Goal: Transaction & Acquisition: Purchase product/service

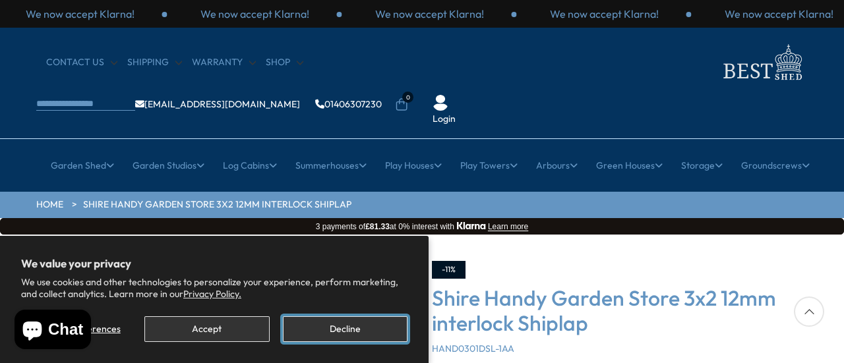
click at [318, 327] on button "Decline" at bounding box center [345, 329] width 125 height 26
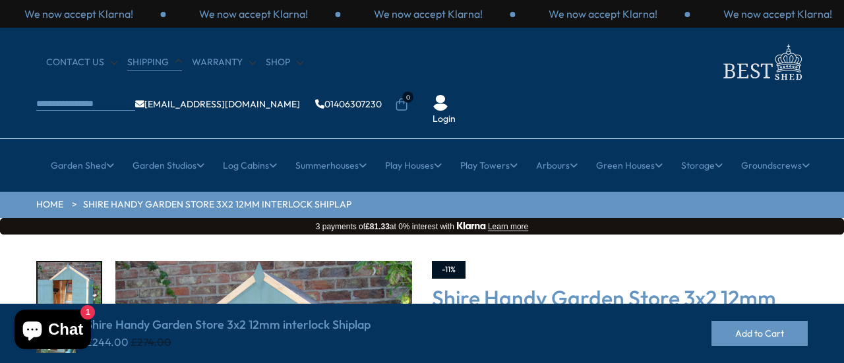
click at [146, 60] on link "Shipping" at bounding box center [154, 62] width 55 height 13
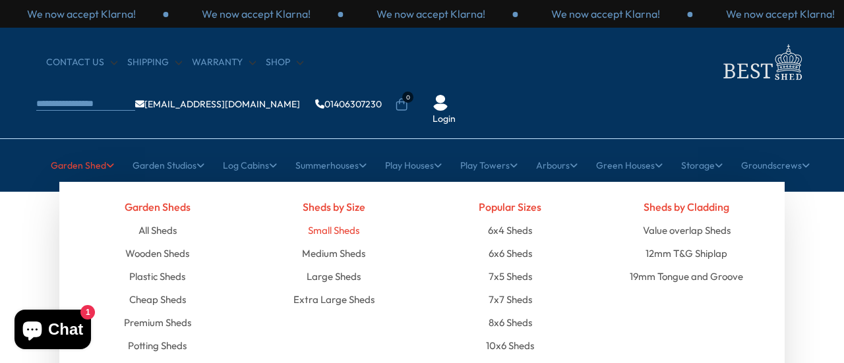
click at [337, 219] on link "Small Sheds" at bounding box center [333, 230] width 51 height 23
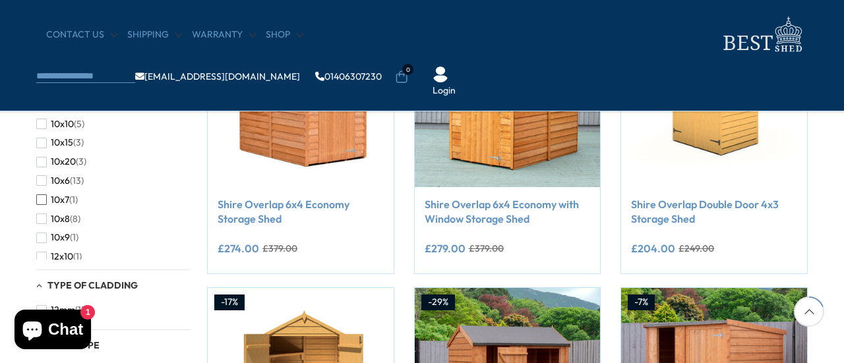
scroll to position [198, 0]
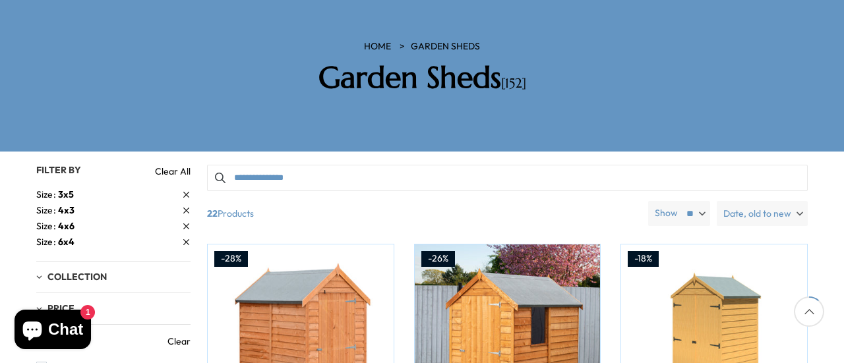
click at [43, 204] on span "Size" at bounding box center [47, 211] width 22 height 14
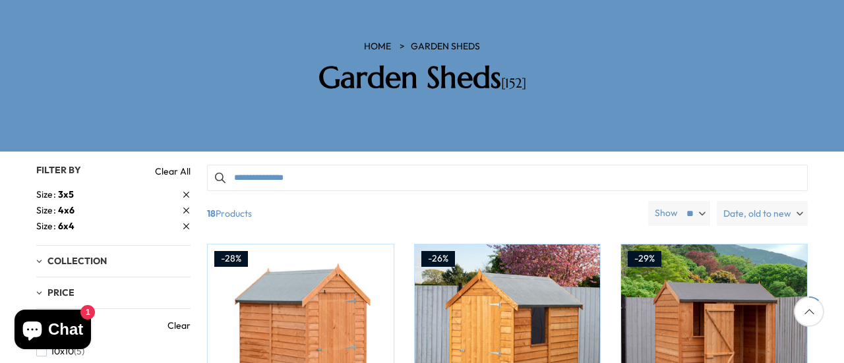
scroll to position [132, 0]
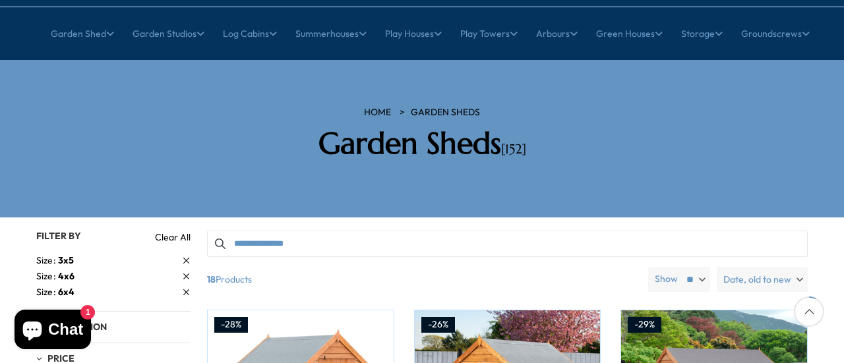
click at [71, 270] on span "4x6" at bounding box center [66, 276] width 16 height 12
click at [71, 270] on span "6x4" at bounding box center [66, 276] width 16 height 12
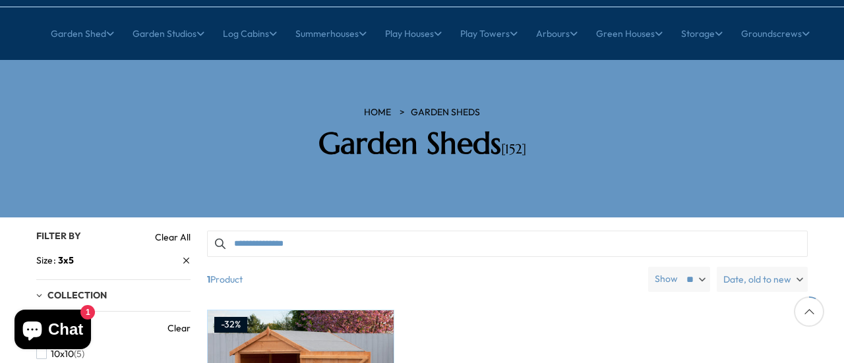
click at [47, 254] on span "Size" at bounding box center [47, 261] width 22 height 14
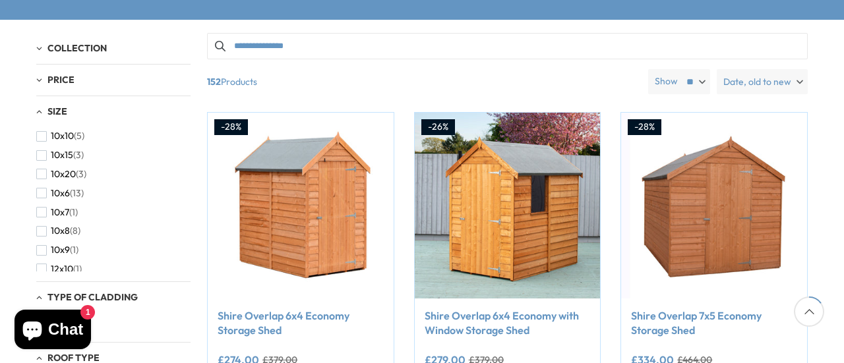
scroll to position [198, 0]
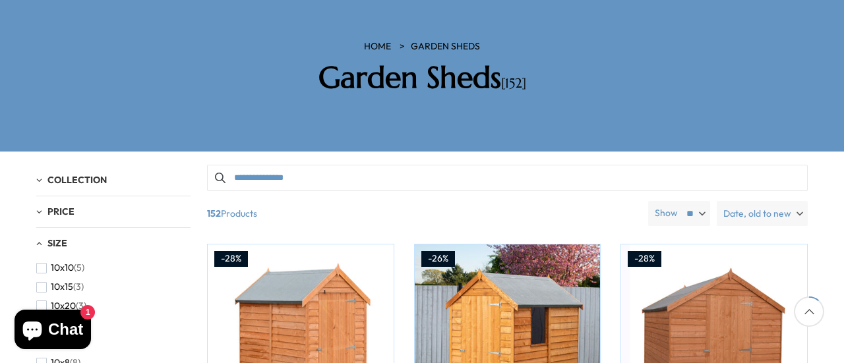
click at [36, 238] on div "Size" at bounding box center [113, 243] width 154 height 11
click at [59, 228] on div "Size 10x10 (5) 10x15 (3) 10x20 (3) 10x6 (13) 10x7 (1) 10x8 (8) 10x9 (1) 12x10 (…" at bounding box center [113, 244] width 154 height 32
click at [58, 237] on span "Size" at bounding box center [57, 243] width 20 height 12
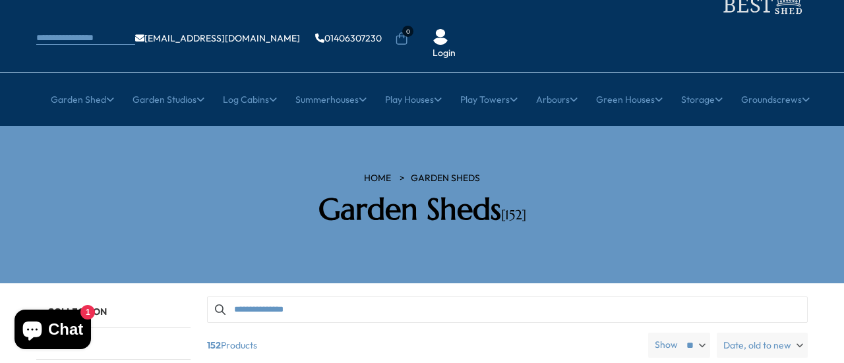
scroll to position [0, 0]
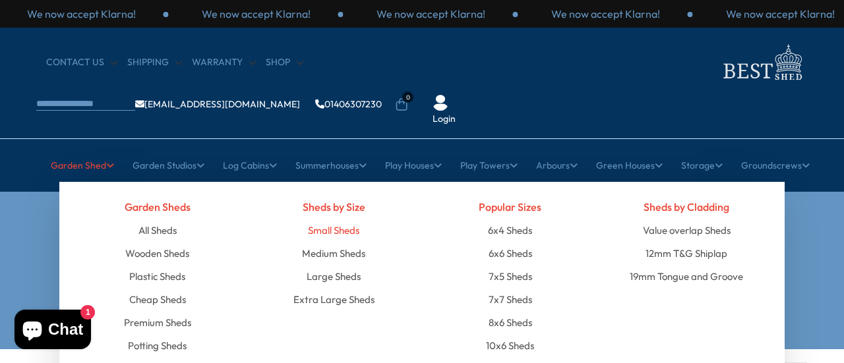
click at [328, 219] on link "Small Sheds" at bounding box center [333, 230] width 51 height 23
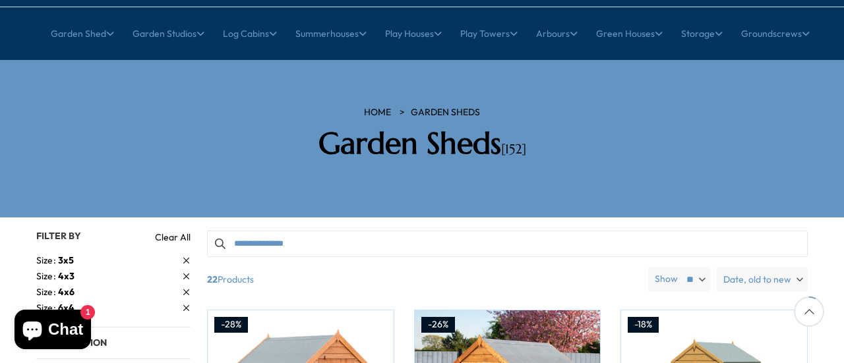
scroll to position [198, 0]
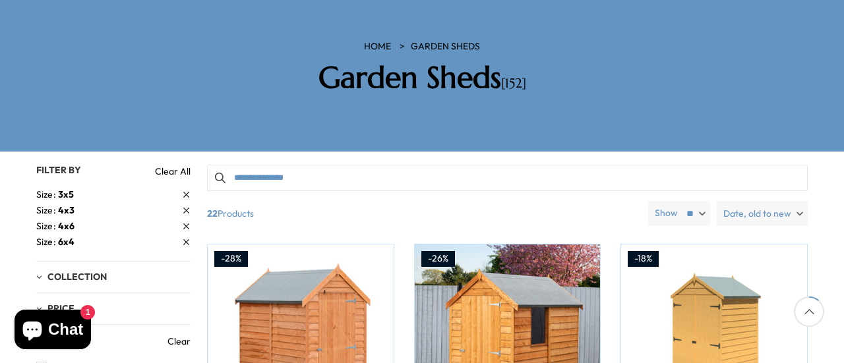
click at [51, 204] on span "Size" at bounding box center [47, 211] width 22 height 14
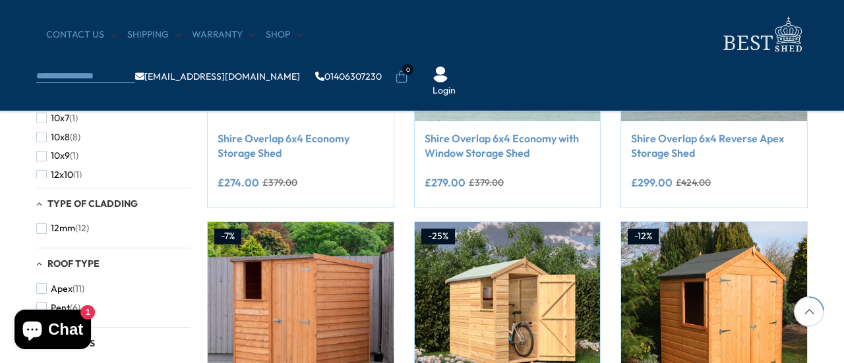
scroll to position [132, 0]
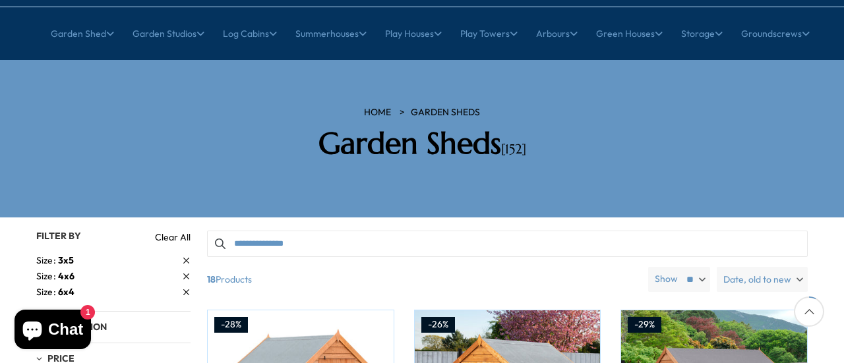
click at [171, 231] on link "Clear All" at bounding box center [173, 237] width 36 height 13
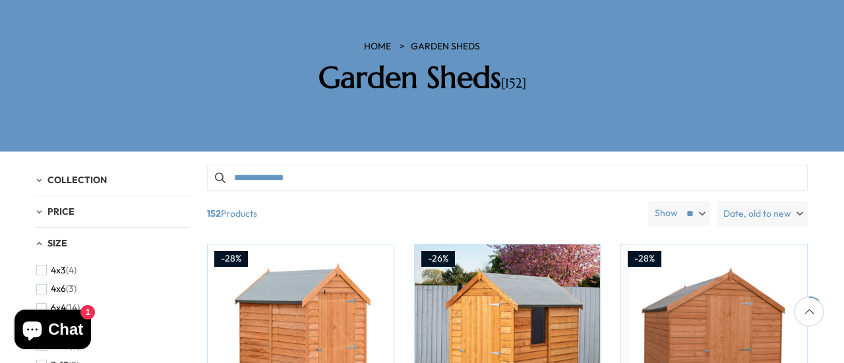
scroll to position [264, 0]
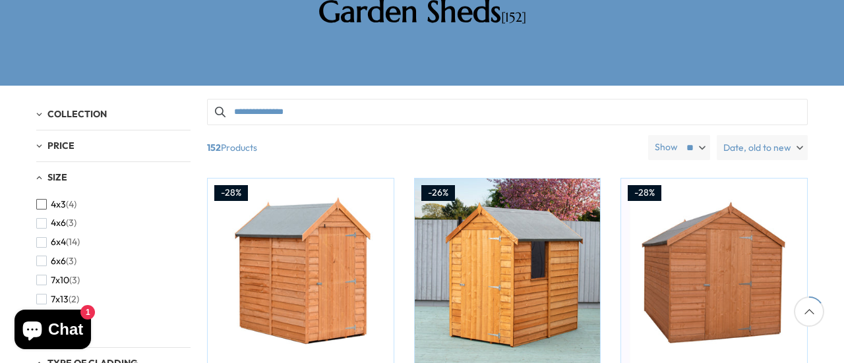
click at [45, 199] on span "button" at bounding box center [41, 204] width 11 height 11
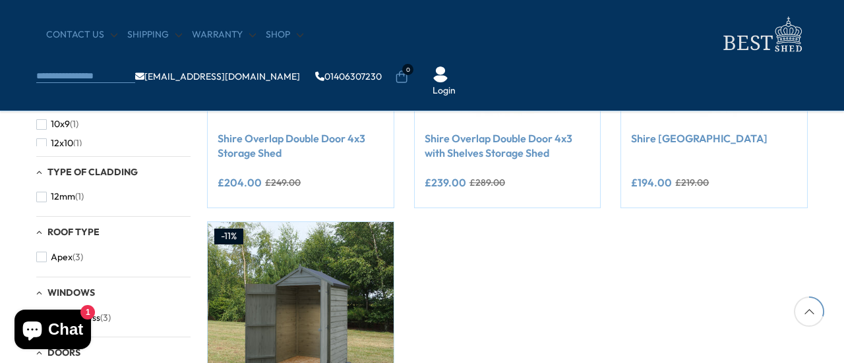
scroll to position [330, 0]
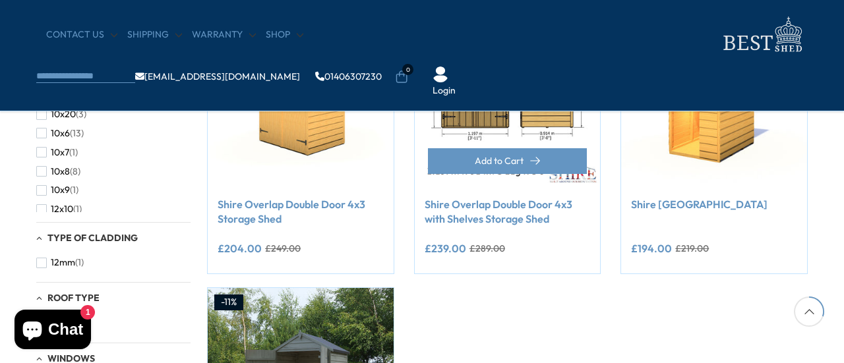
click at [530, 112] on img at bounding box center [508, 94] width 186 height 186
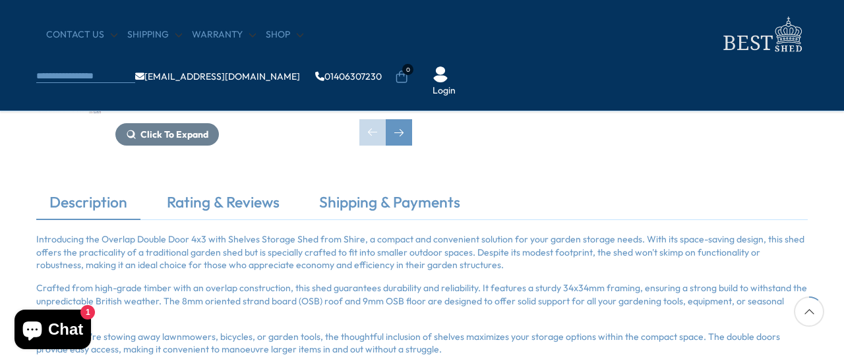
scroll to position [395, 0]
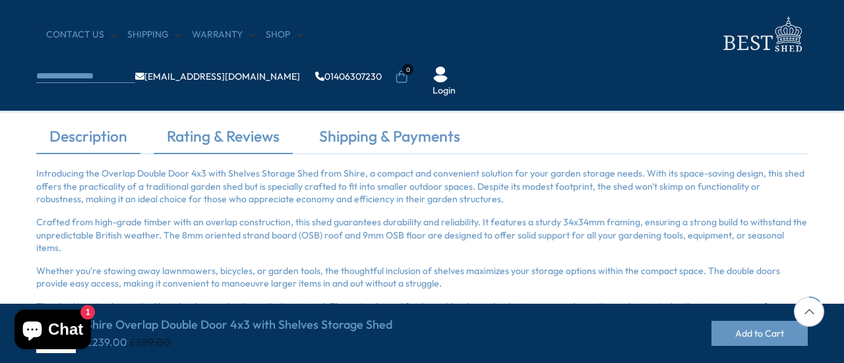
click at [221, 137] on link "Rating & Reviews" at bounding box center [223, 140] width 139 height 28
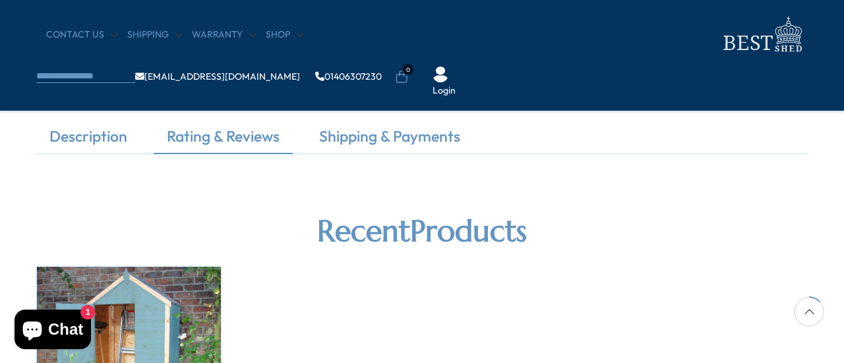
scroll to position [330, 0]
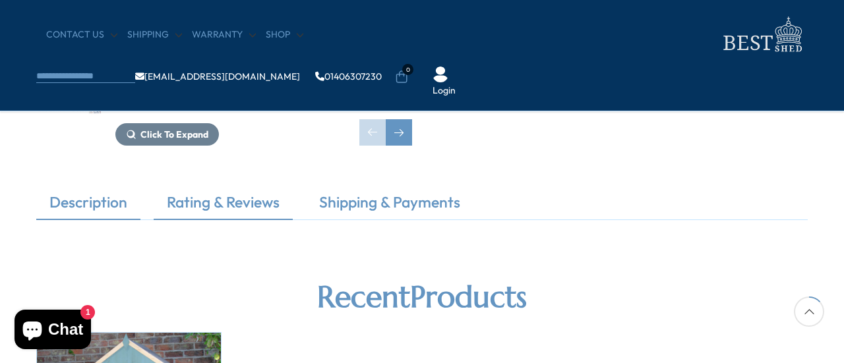
click at [103, 202] on link "Description" at bounding box center [88, 206] width 104 height 28
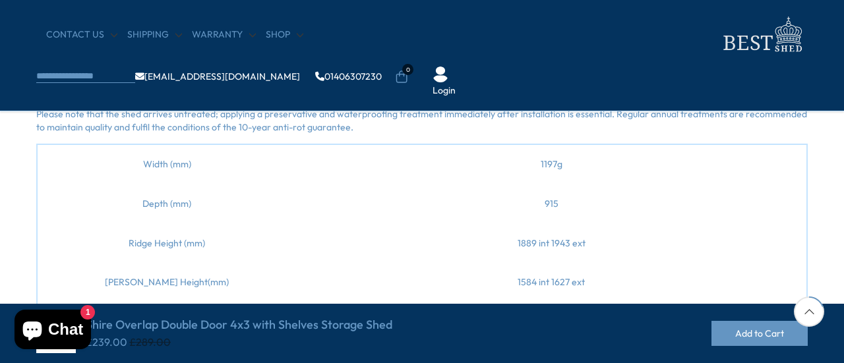
scroll to position [725, 0]
